Goal: Transaction & Acquisition: Purchase product/service

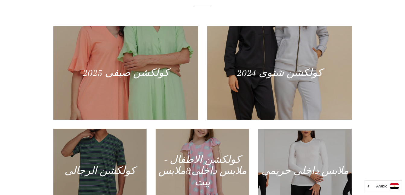
scroll to position [241, 0]
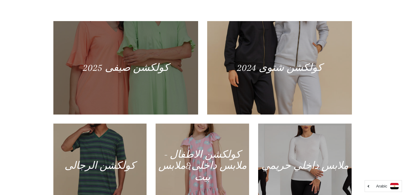
click at [166, 68] on div at bounding box center [125, 68] width 149 height 96
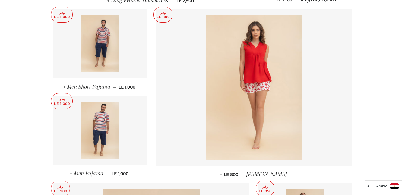
scroll to position [422, 0]
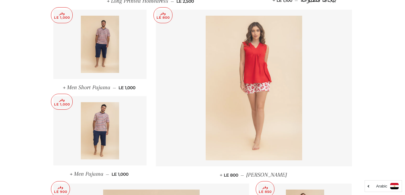
click at [286, 108] on img at bounding box center [253, 88] width 96 height 145
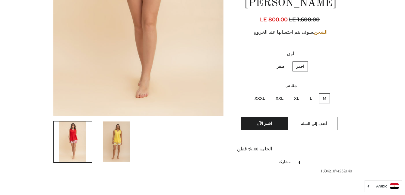
scroll to position [120, 0]
